Goal: Check status: Check status

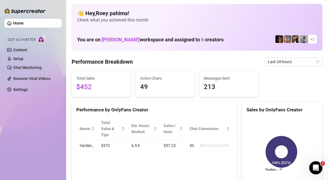
scroll to position [55, 0]
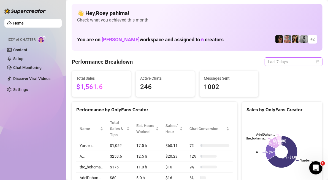
click at [298, 58] on span "Last 7 days" at bounding box center [293, 62] width 51 height 8
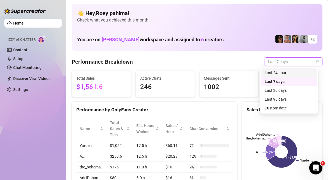
click at [290, 71] on div "Last 24 hours" at bounding box center [289, 73] width 49 height 6
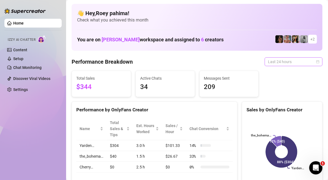
click at [275, 61] on span "Last 24 hours" at bounding box center [293, 62] width 51 height 8
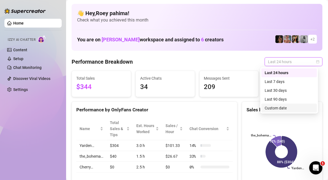
click at [280, 109] on div "Custom date" at bounding box center [289, 108] width 49 height 6
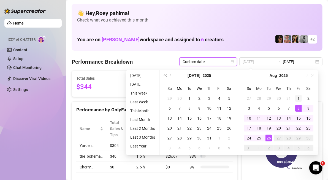
type input "2025-08-01"
click at [299, 94] on td "1" at bounding box center [299, 98] width 10 height 10
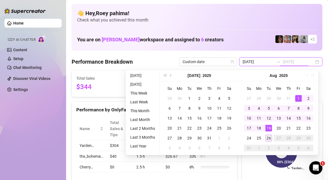
type input "2025-08-26"
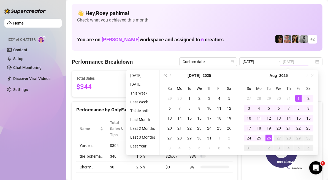
click at [268, 137] on div "26" at bounding box center [269, 138] width 7 height 7
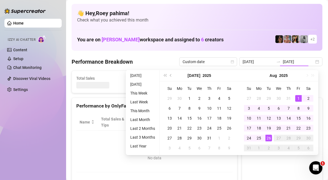
type input "2025-08-01"
